Goal: Find specific page/section: Find specific page/section

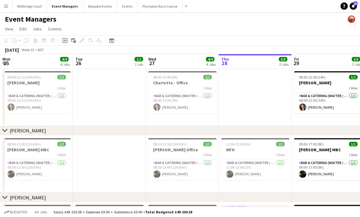
scroll to position [0, 145]
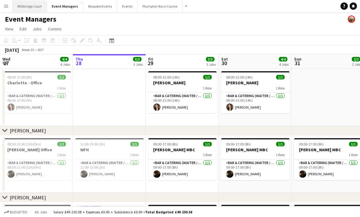
click at [33, 2] on button "[GEOGRAPHIC_DATA]" at bounding box center [29, 6] width 34 height 12
